Goal: Task Accomplishment & Management: Manage account settings

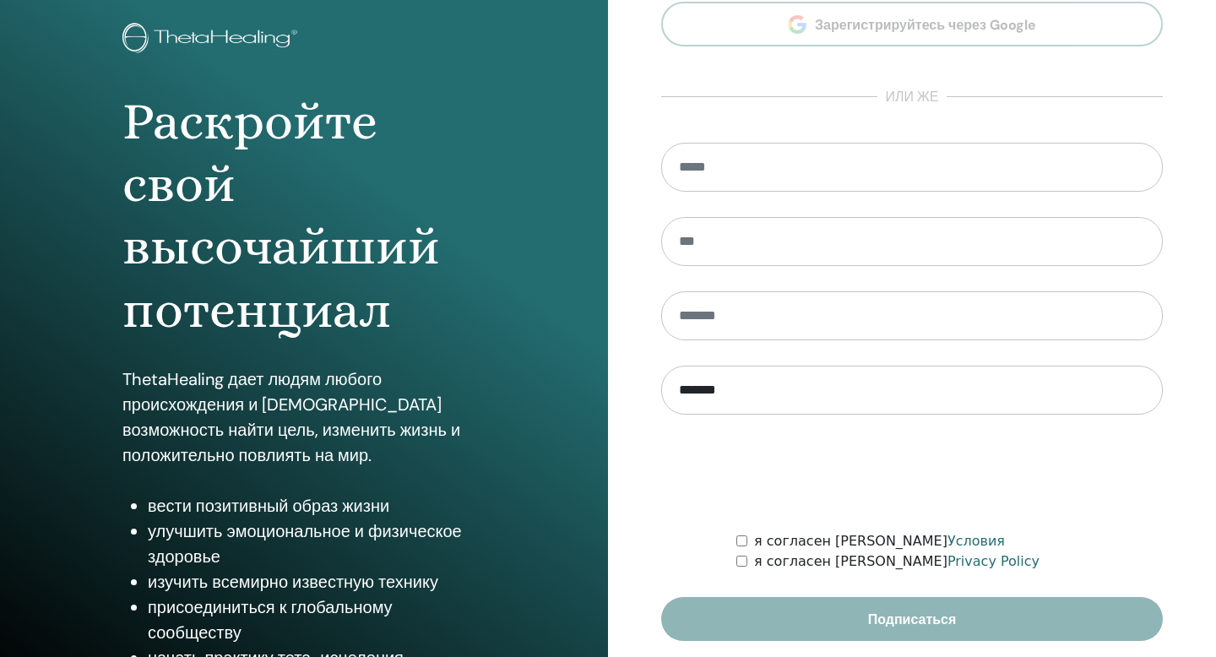
scroll to position [154, 0]
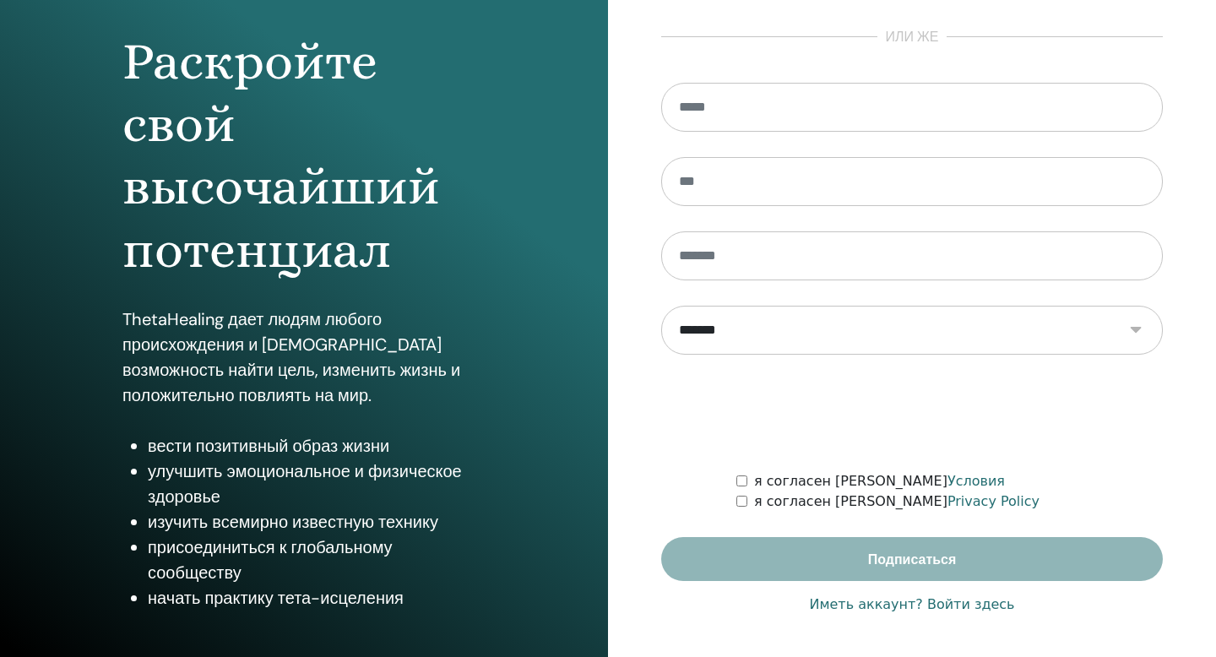
type input "**********"
click at [882, 605] on link "Иметь аккаунт? Войти здесь" at bounding box center [911, 604] width 205 height 20
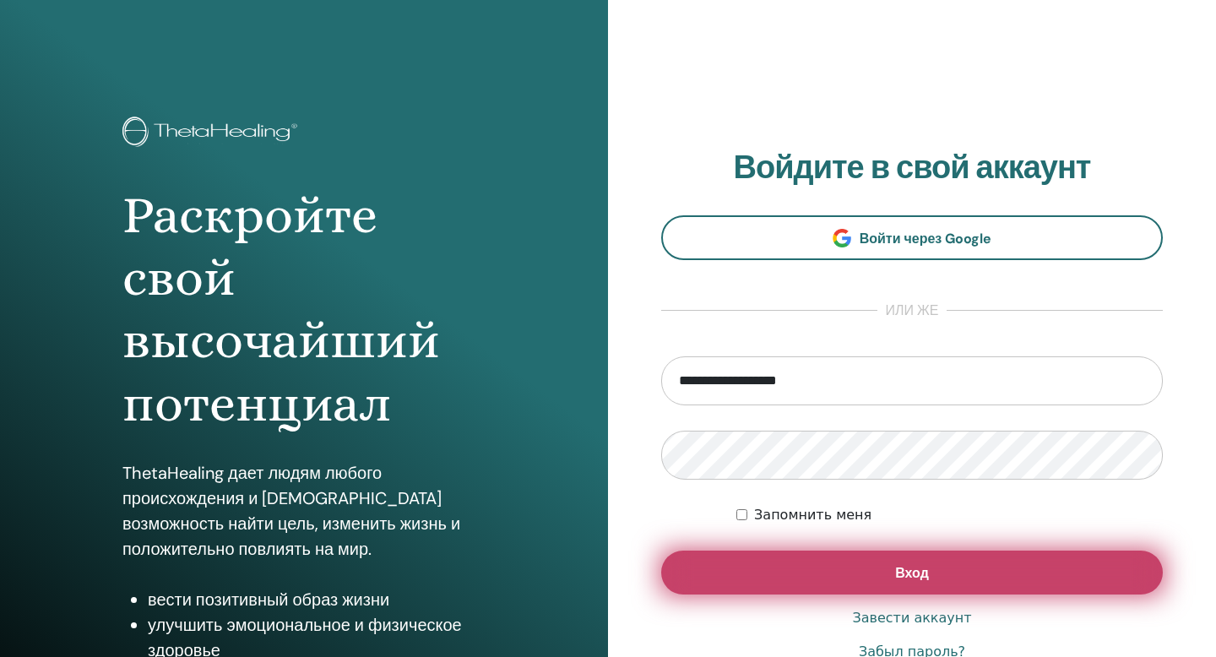
click at [920, 584] on button "Вход" at bounding box center [911, 572] width 501 height 44
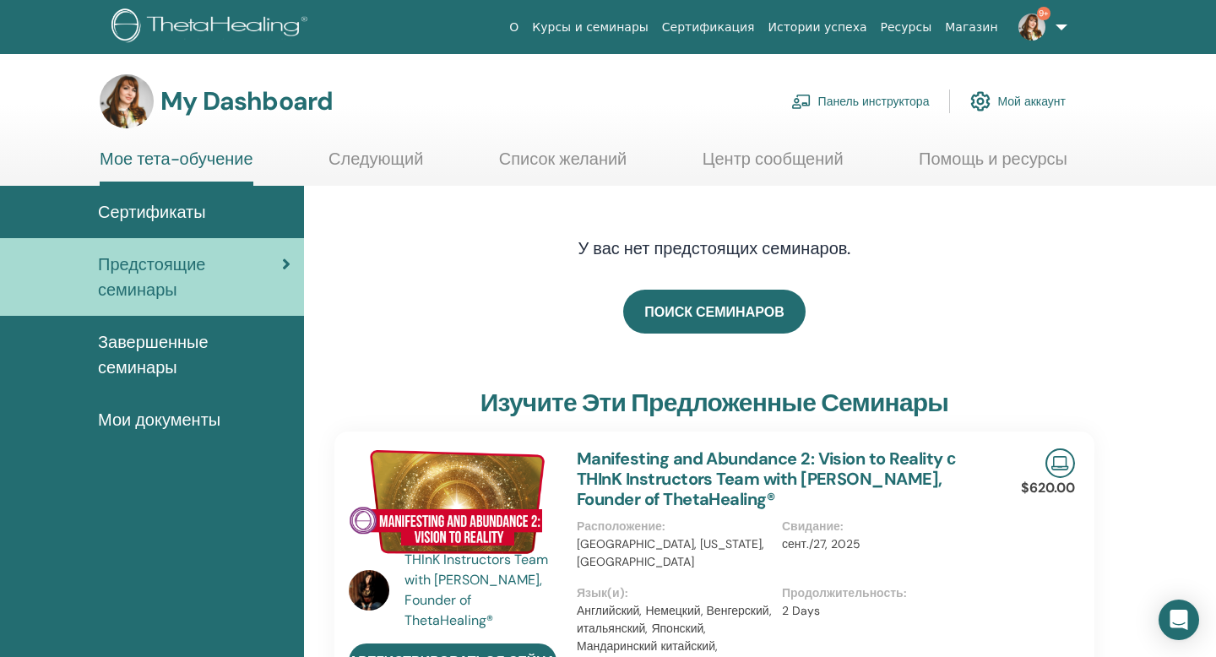
click at [171, 263] on span "Предстоящие семинары" at bounding box center [190, 277] width 184 height 51
click at [879, 100] on link "Панель инструктора" at bounding box center [860, 101] width 138 height 37
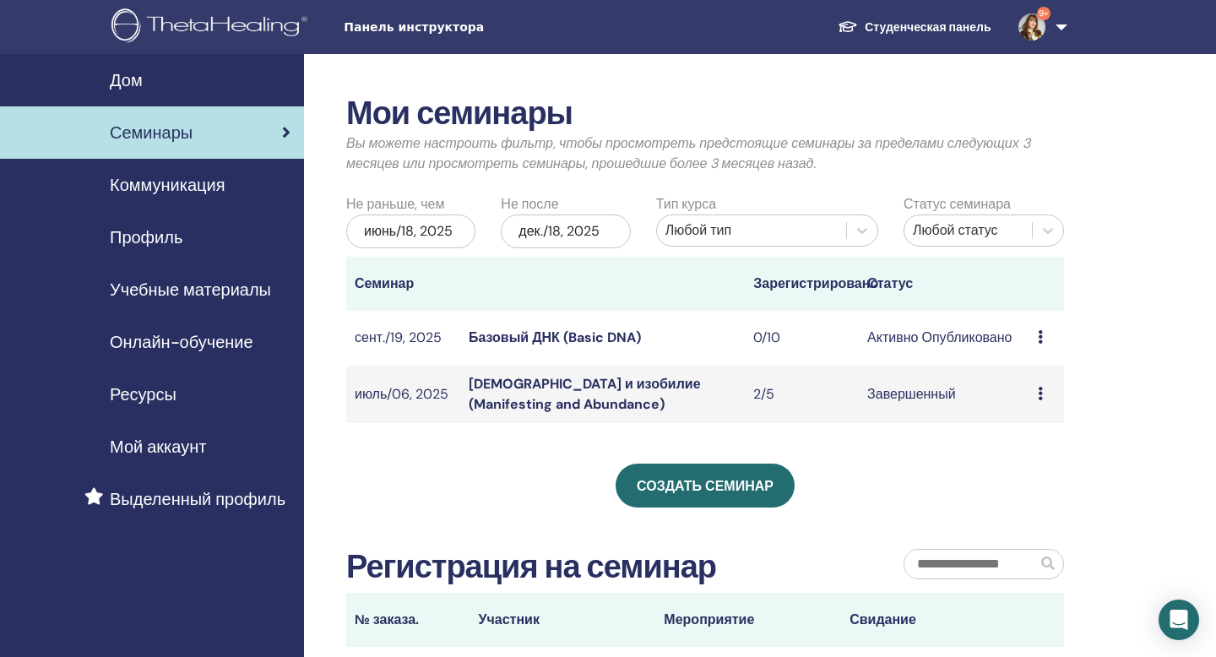
click at [1043, 336] on div "Предварительный просмотр Редактировать Участники Отмена" at bounding box center [1047, 338] width 18 height 20
click at [1056, 379] on link "Редактировать" at bounding box center [1052, 375] width 94 height 18
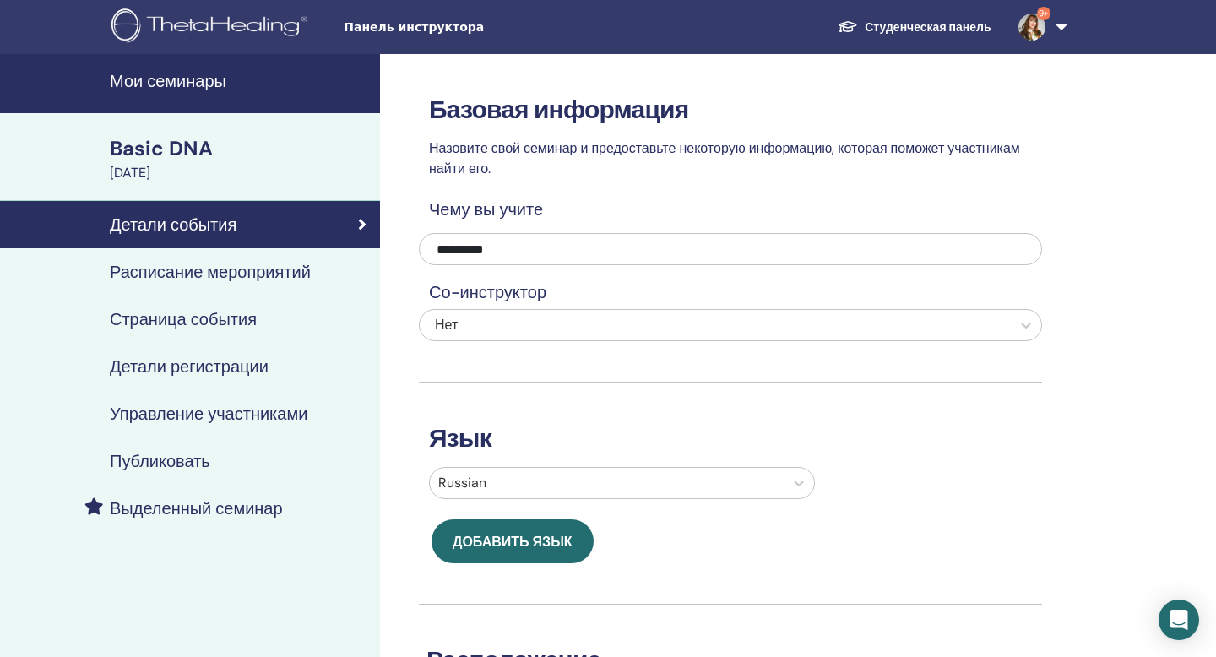
click at [278, 270] on h4 "Расписание мероприятий" at bounding box center [210, 272] width 201 height 20
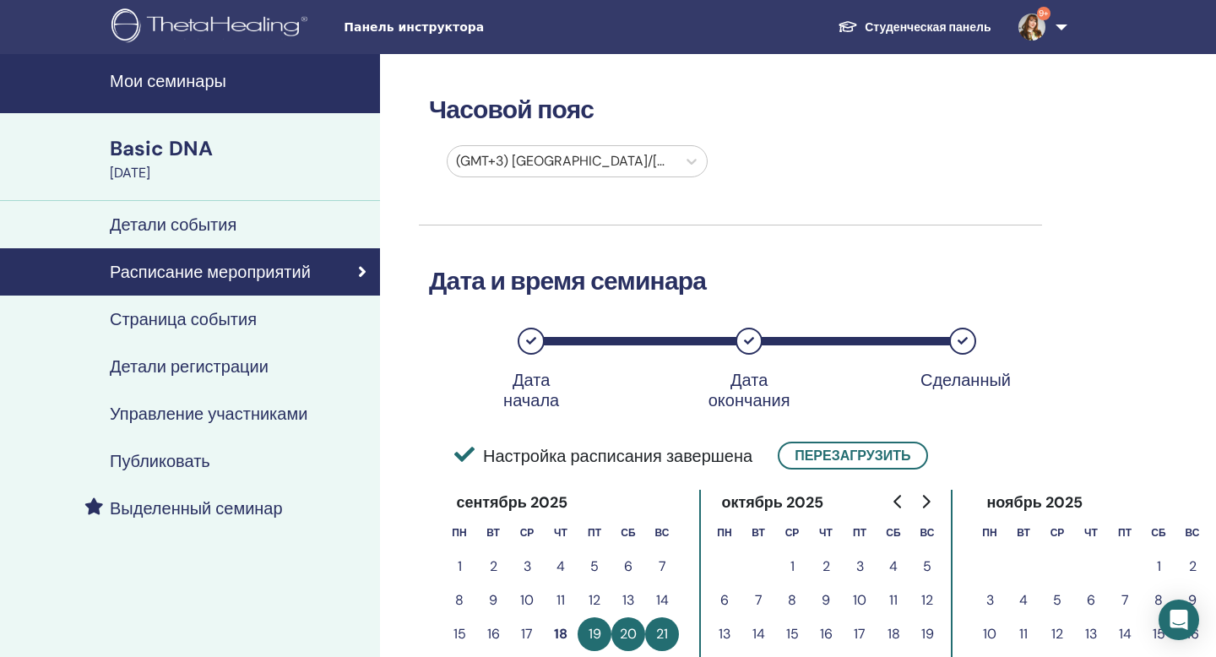
click at [278, 304] on link "Страница события" at bounding box center [190, 318] width 380 height 47
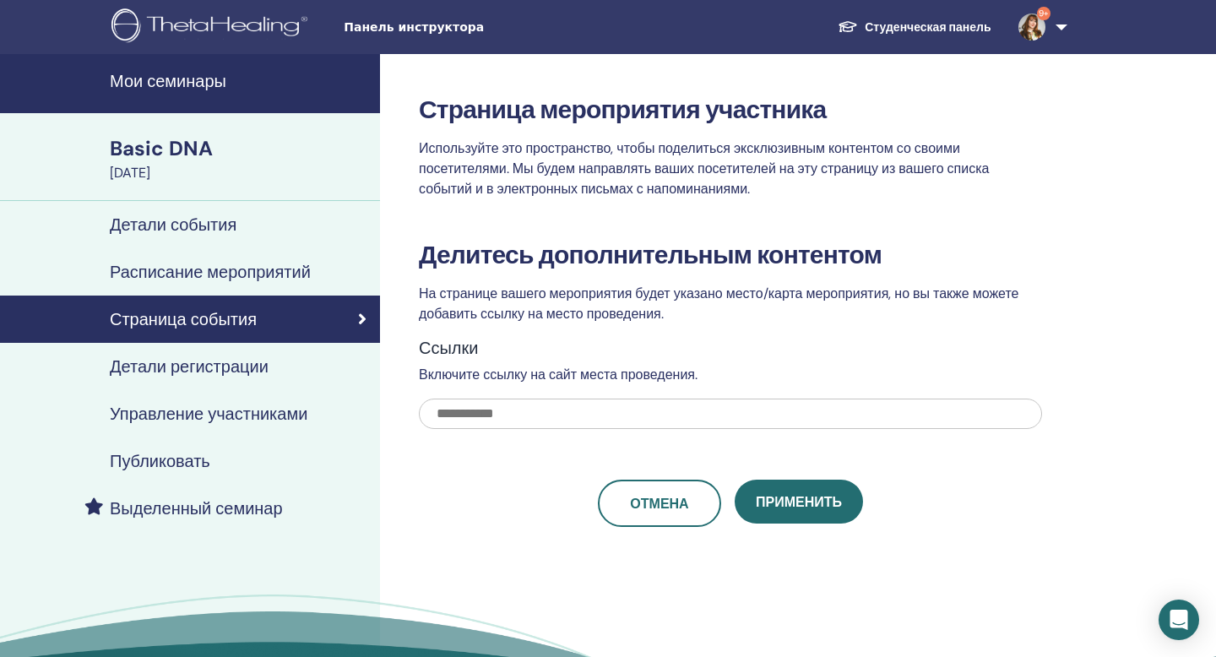
click at [260, 352] on link "Детали регистрации" at bounding box center [190, 366] width 380 height 47
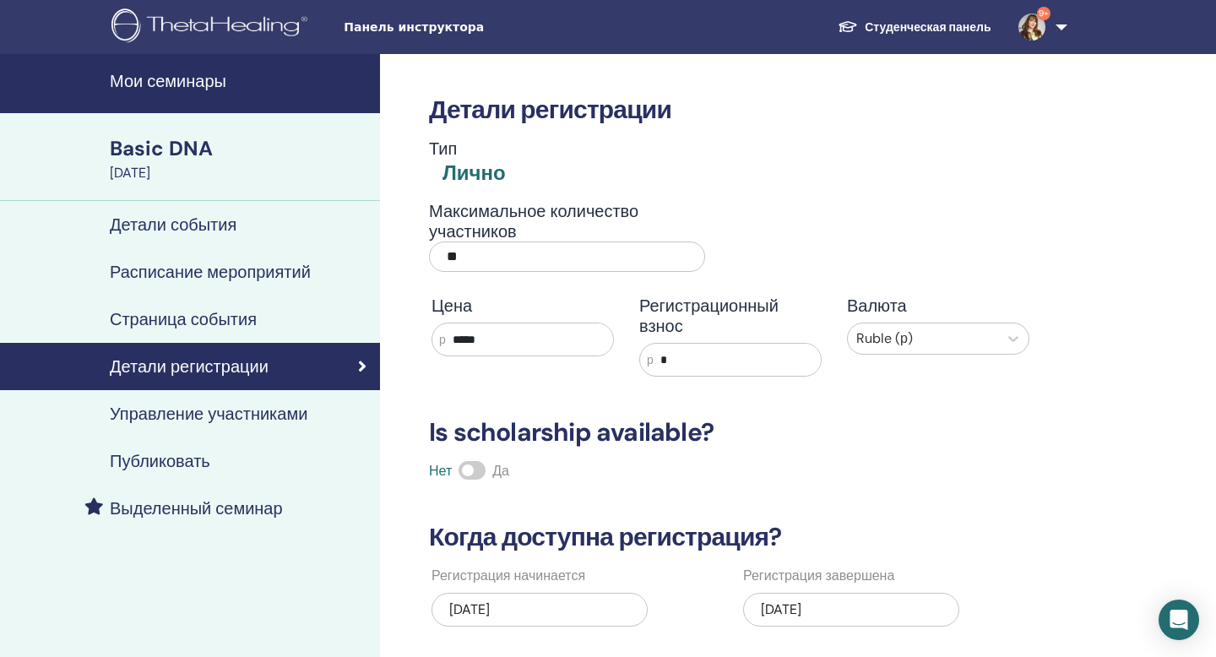
drag, startPoint x: 507, startPoint y: 344, endPoint x: 406, endPoint y: 341, distance: 101.3
click at [406, 341] on div "Детали регистрации Тип Лично Максимальное количество участников ** Цена р *****…" at bounding box center [785, 508] width 810 height 908
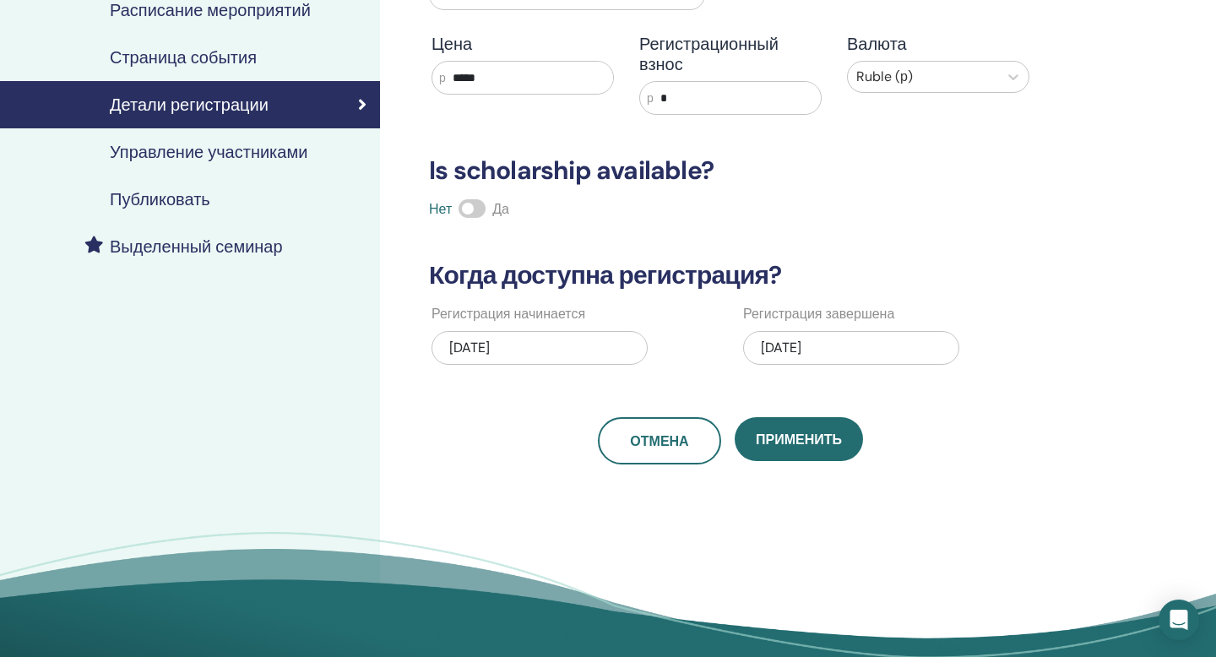
scroll to position [305, 0]
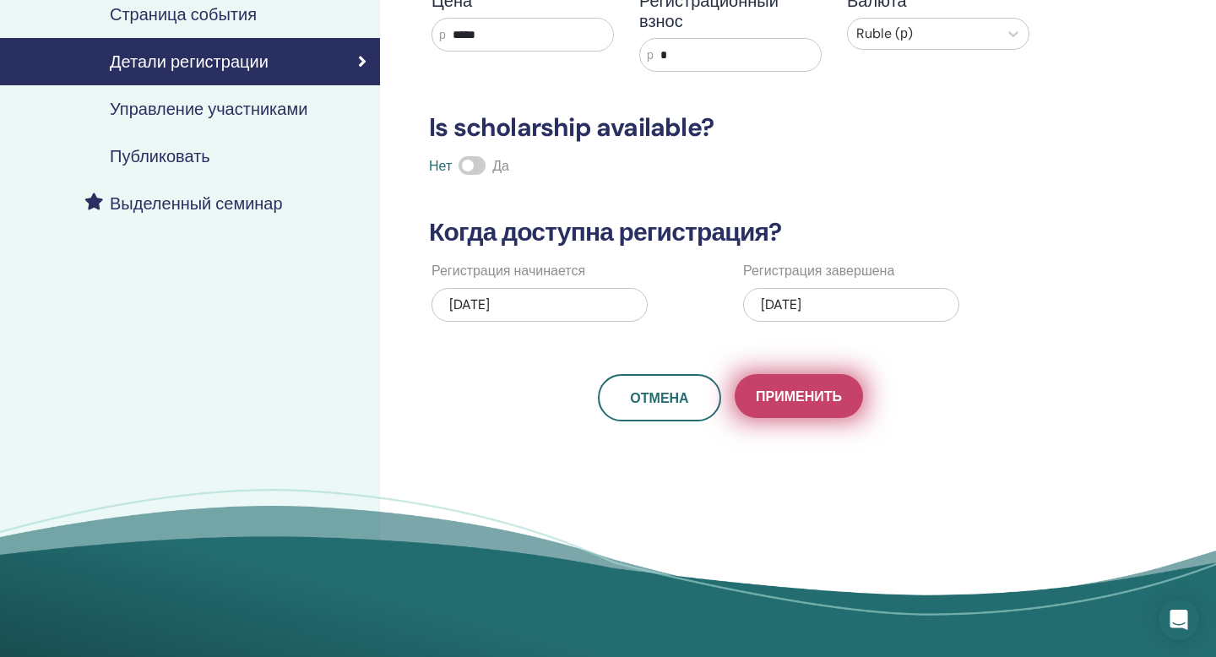
type input "*****"
click at [797, 412] on button "Применить" at bounding box center [798, 396] width 128 height 44
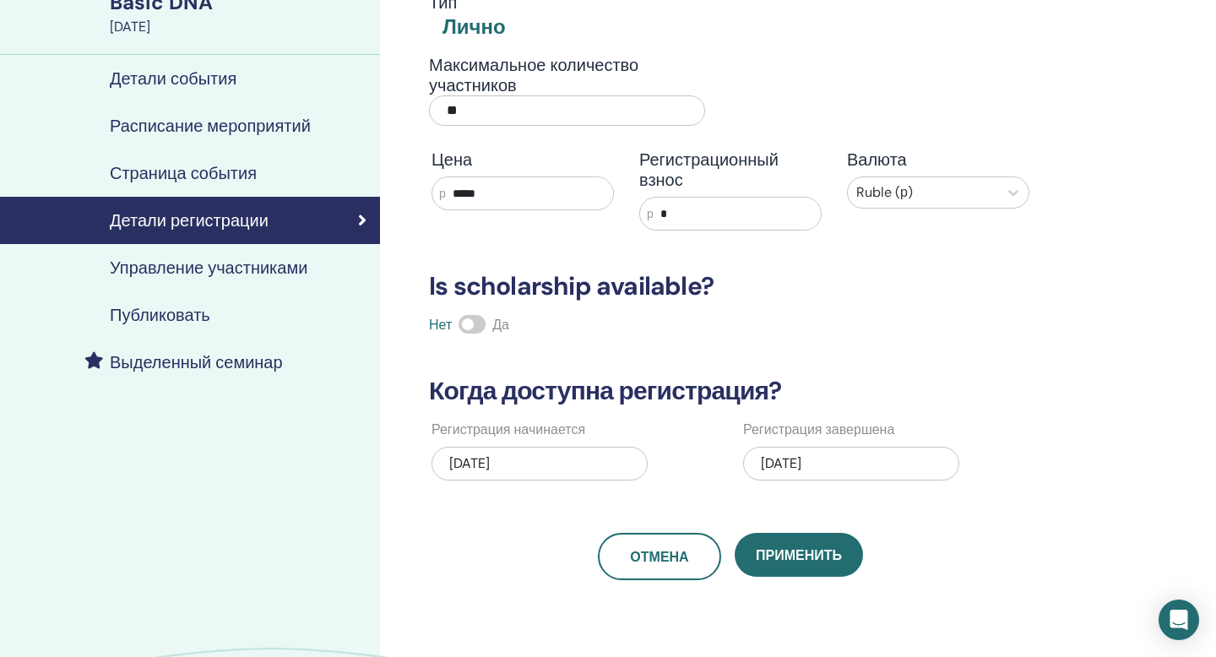
scroll to position [149, 0]
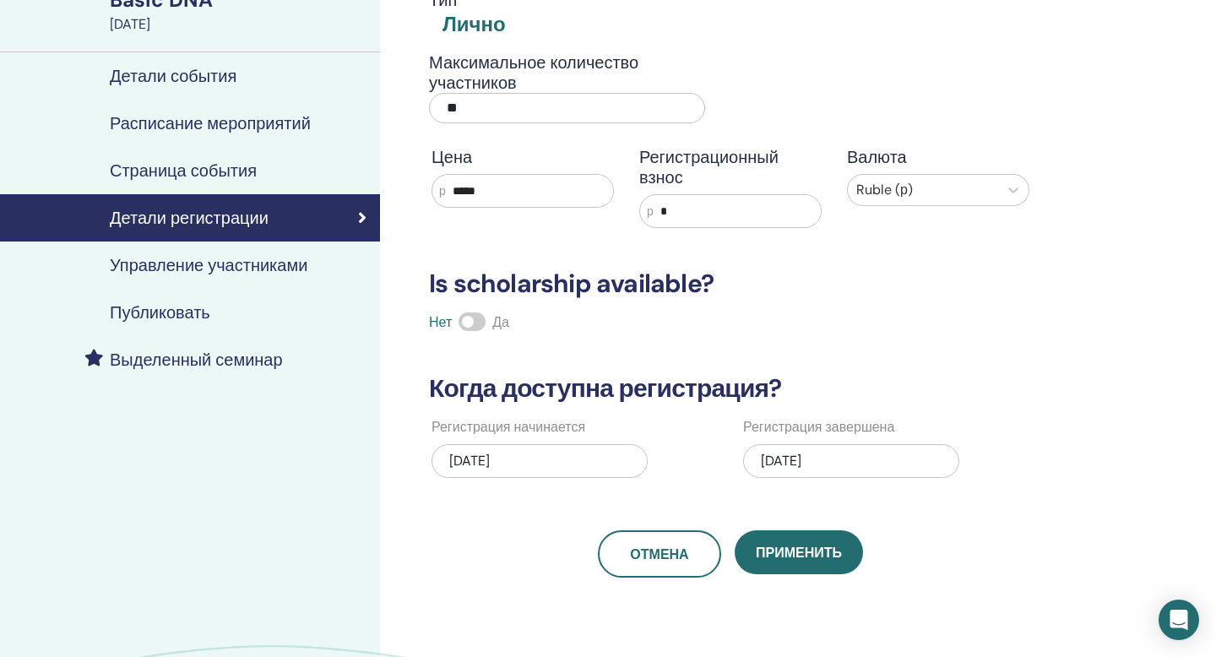
click at [215, 313] on div "Публиковать" at bounding box center [190, 312] width 353 height 20
